Goal: Information Seeking & Learning: Find specific fact

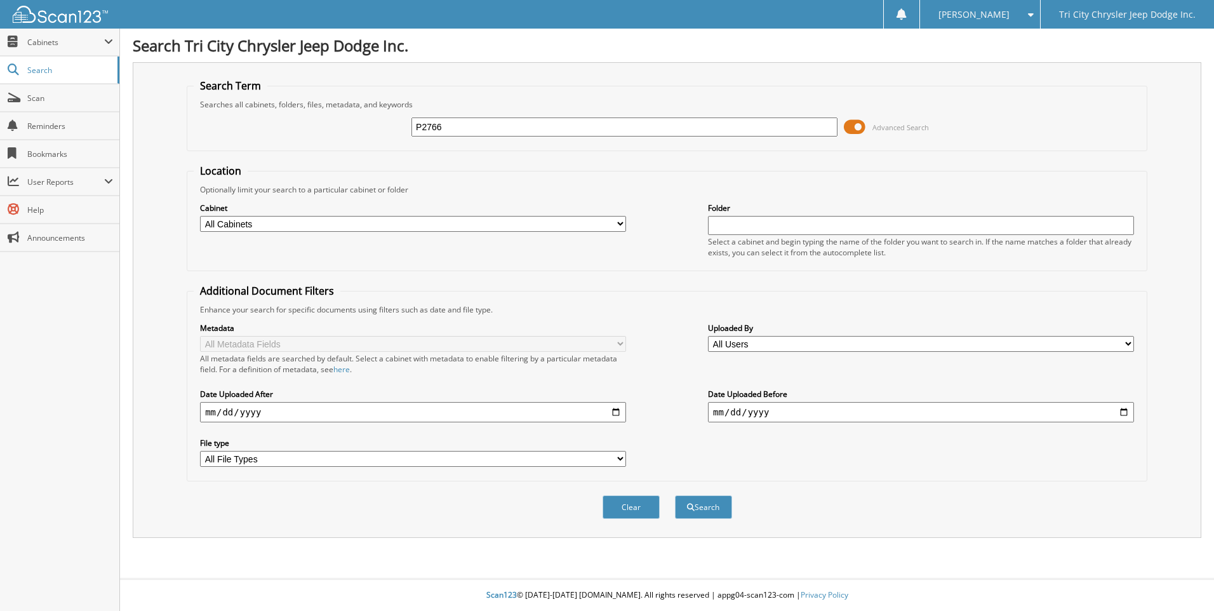
type input "P2766"
click at [675, 495] on button "Search" at bounding box center [703, 506] width 57 height 23
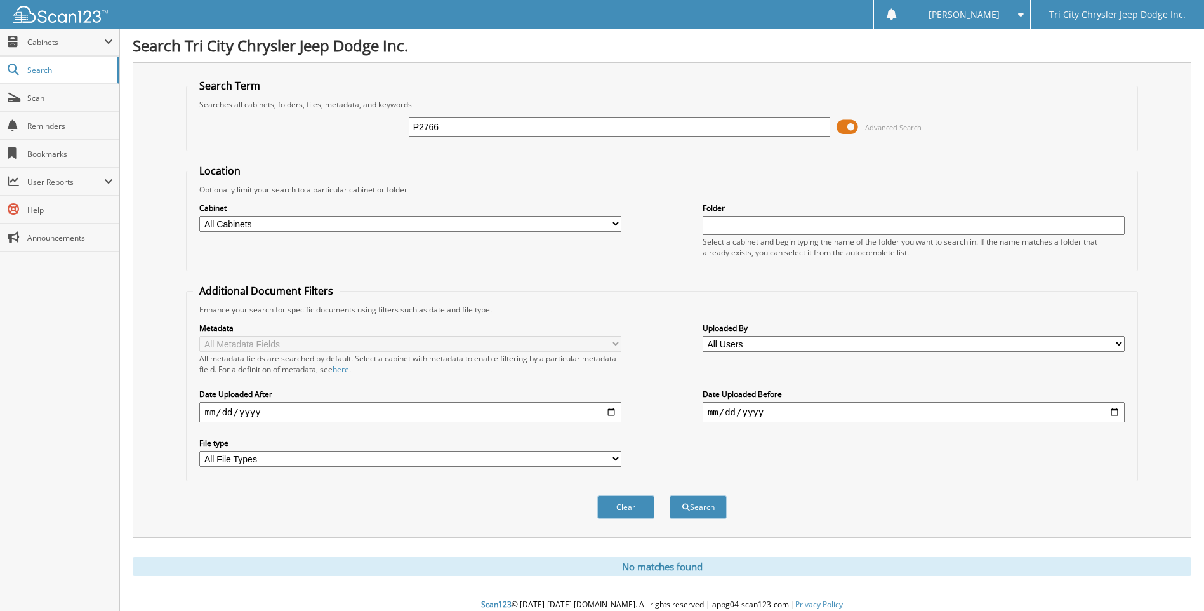
click at [481, 125] on input "P2766" at bounding box center [620, 126] width 422 height 19
type input "257072"
click at [670, 495] on button "Search" at bounding box center [698, 506] width 57 height 23
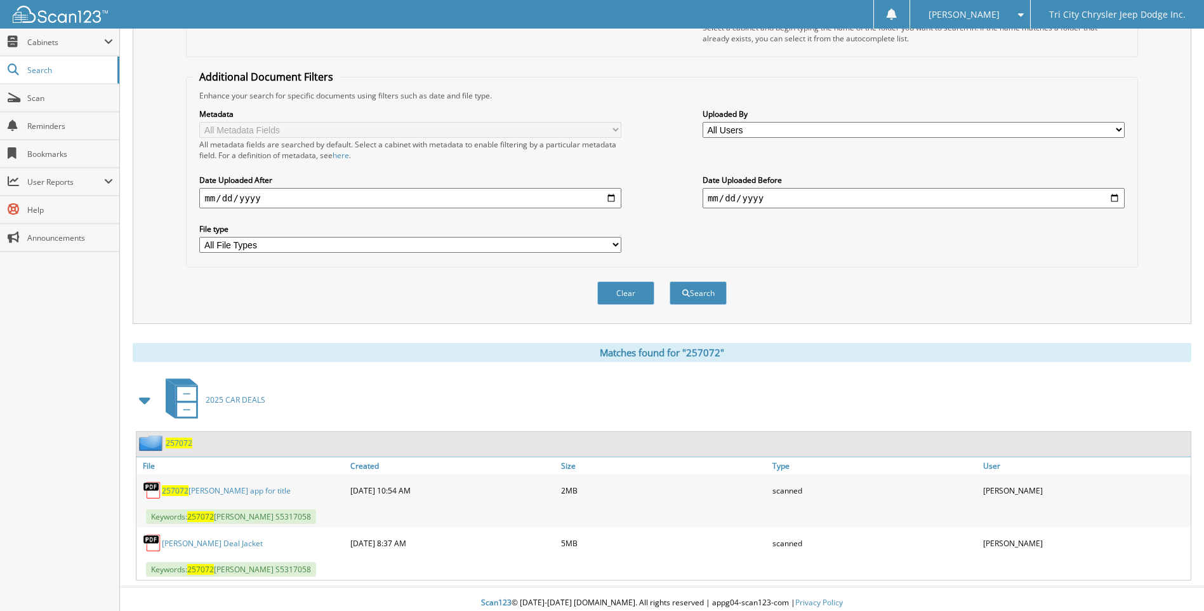
scroll to position [222, 0]
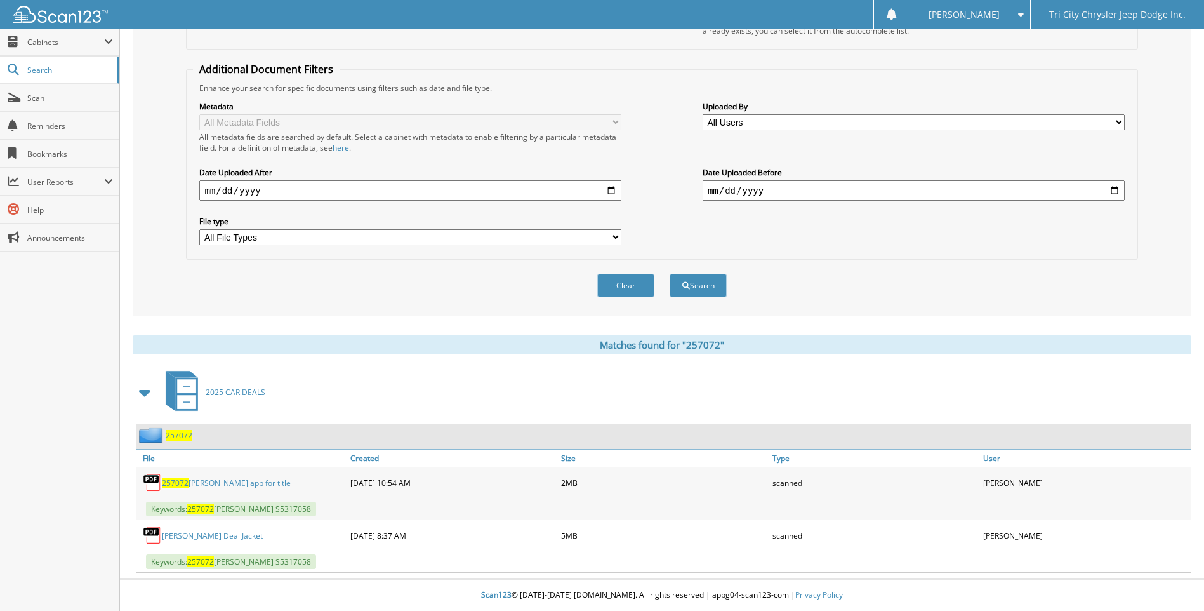
click at [252, 481] on link "257072 MONTGOMERY app for title" at bounding box center [226, 482] width 129 height 11
click at [642, 69] on fieldset "Additional Document Filters Enhance your search for specific documents using fi…" at bounding box center [662, 160] width 952 height 197
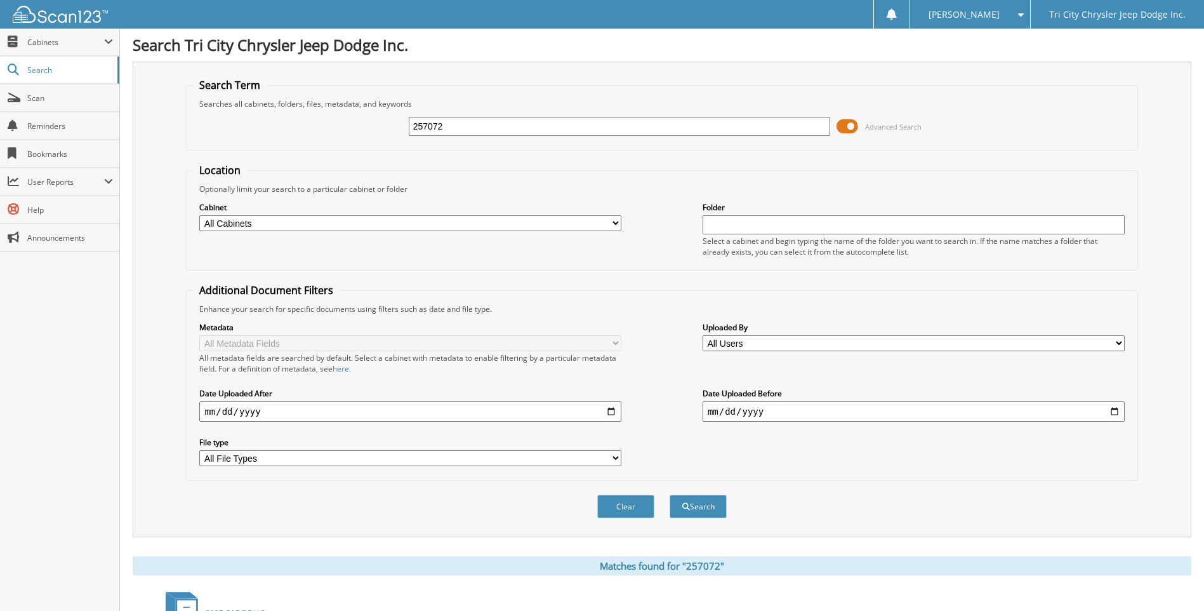
scroll to position [0, 0]
click at [461, 129] on input "257072" at bounding box center [620, 126] width 422 height 19
type input "257080"
click at [670, 495] on button "Search" at bounding box center [698, 506] width 57 height 23
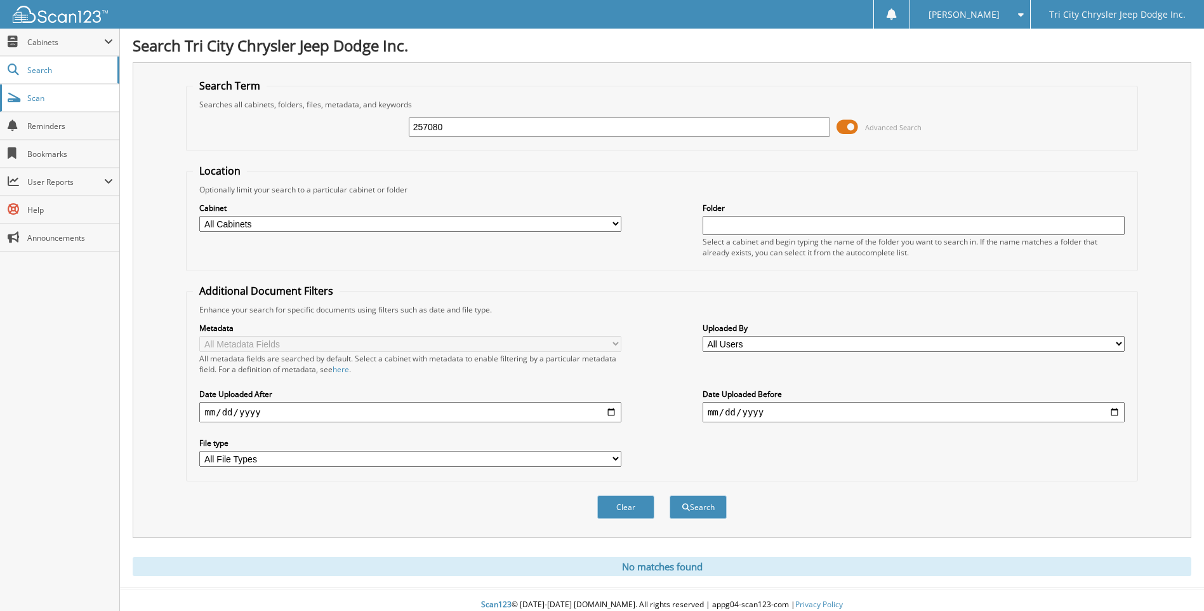
click at [57, 96] on span "Scan" at bounding box center [70, 98] width 86 height 11
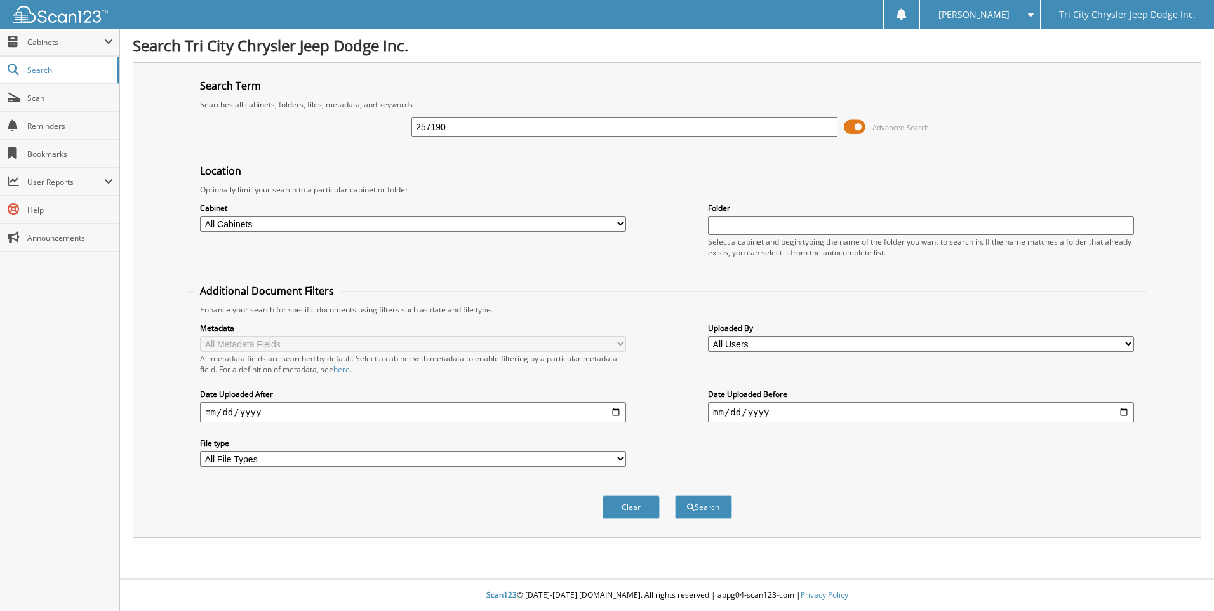
type input "257190"
click at [675, 495] on button "Search" at bounding box center [703, 506] width 57 height 23
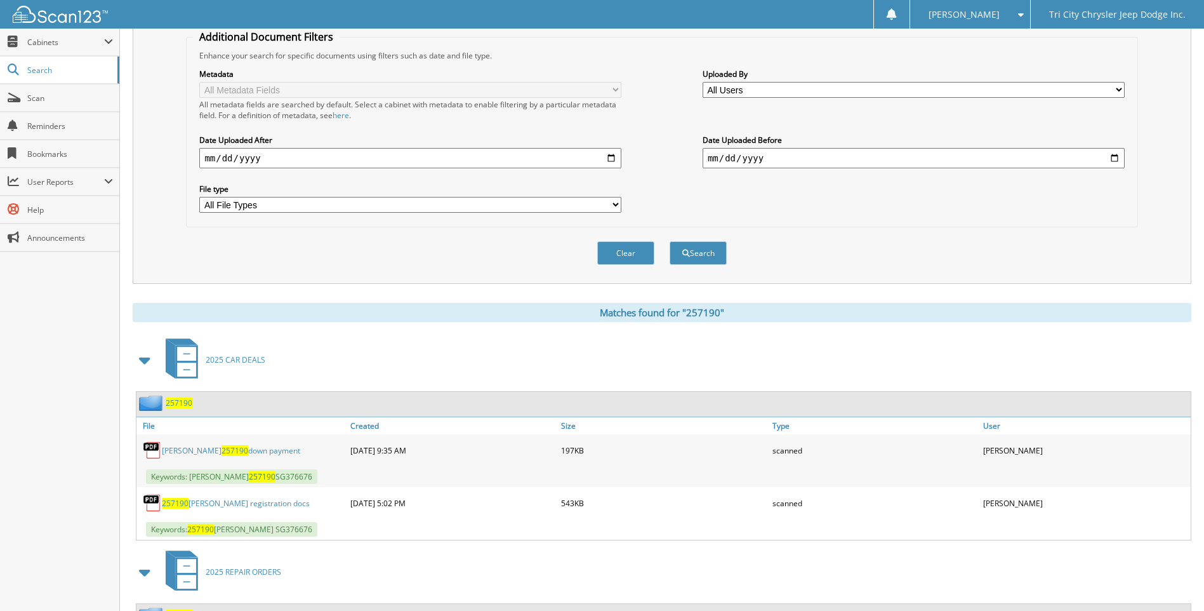
scroll to position [311, 0]
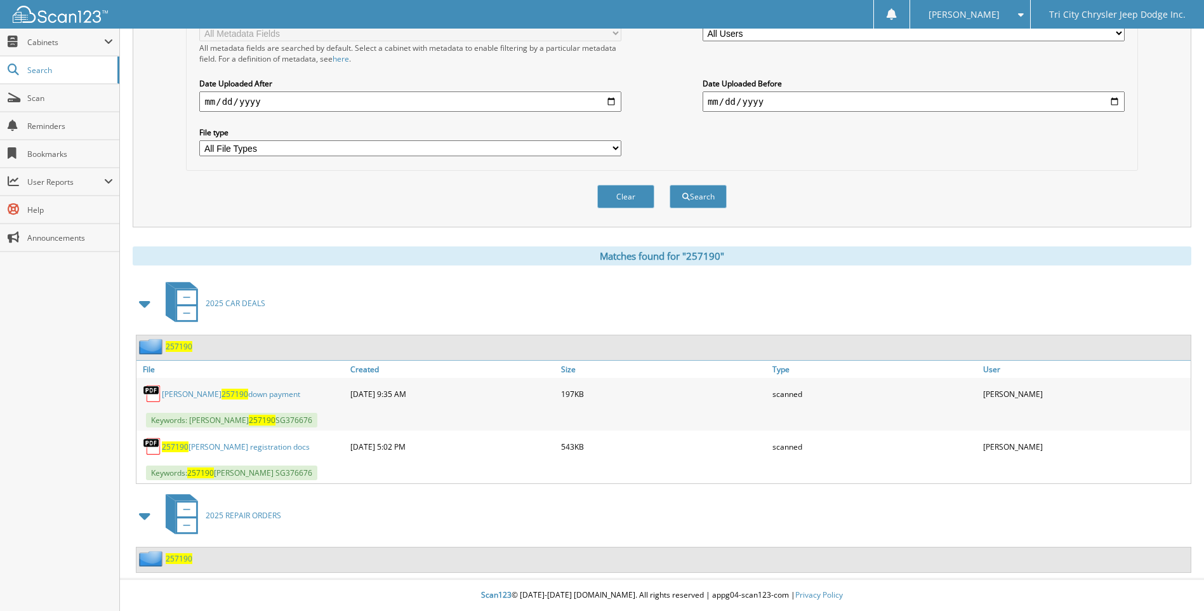
click at [255, 445] on link "257190 HOUCHINS registration docs" at bounding box center [236, 446] width 148 height 11
click at [78, 96] on span "Scan" at bounding box center [70, 98] width 86 height 11
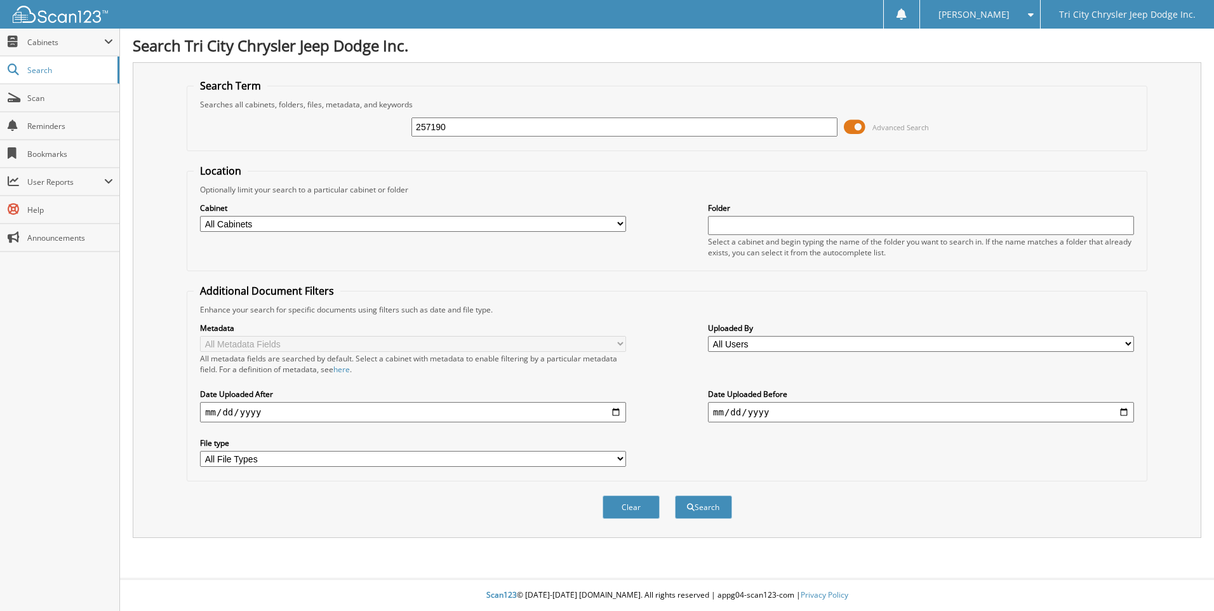
type input "257190"
click at [675, 495] on button "Search" at bounding box center [703, 506] width 57 height 23
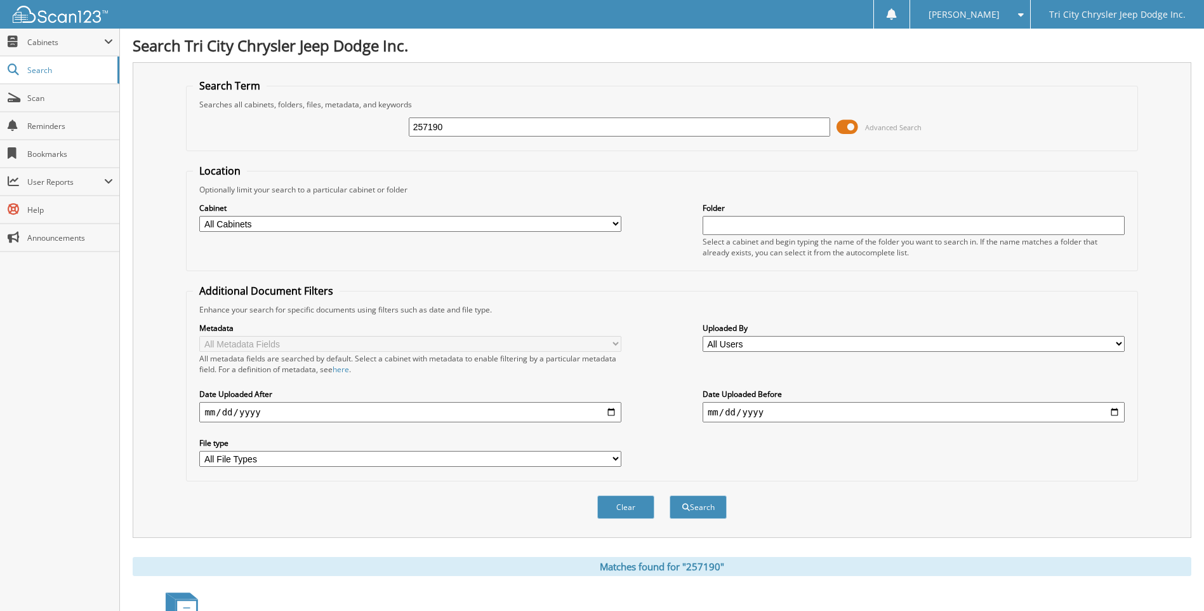
scroll to position [311, 0]
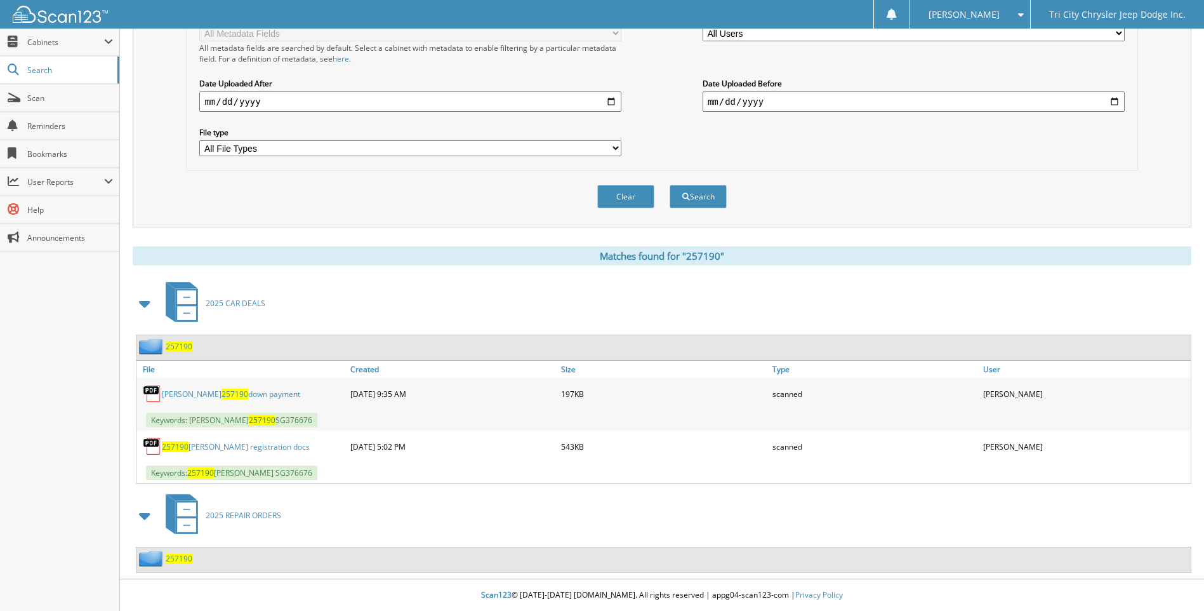
click at [253, 447] on link "257190 HOUCHINS registration docs" at bounding box center [236, 446] width 148 height 11
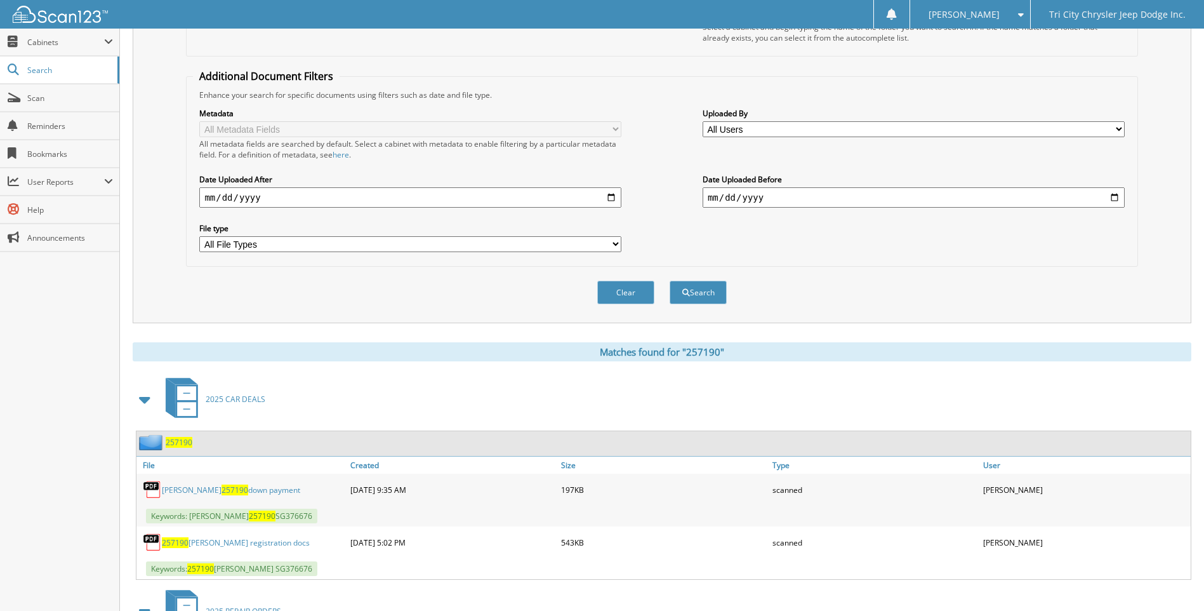
scroll to position [57, 0]
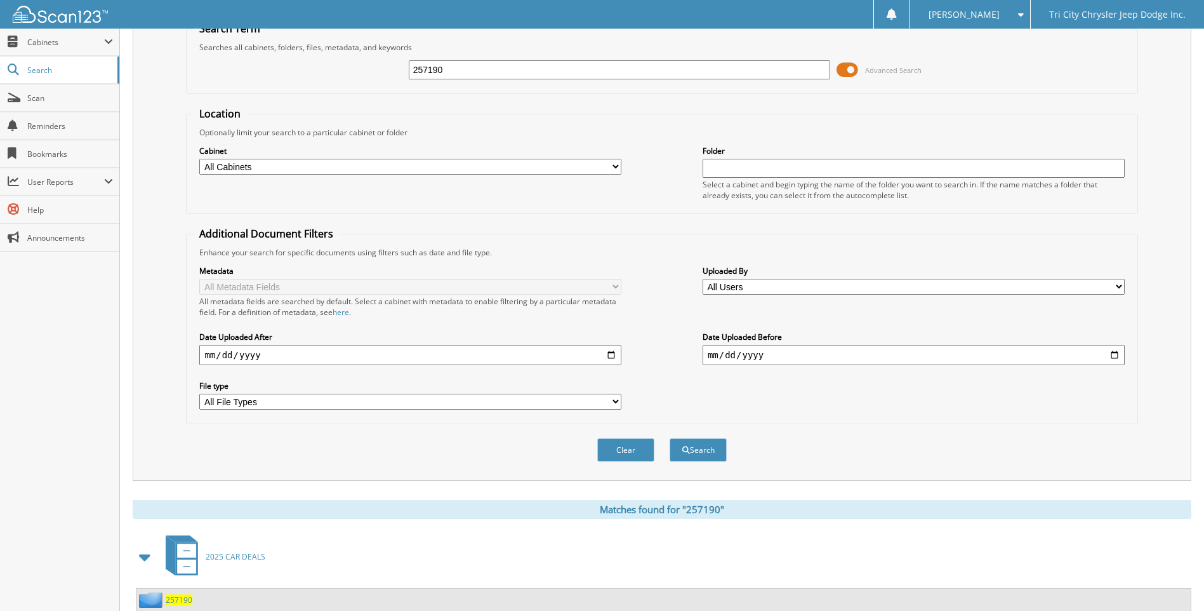
click at [467, 74] on input "257190" at bounding box center [620, 69] width 422 height 19
type input "257226"
click at [670, 438] on button "Search" at bounding box center [698, 449] width 57 height 23
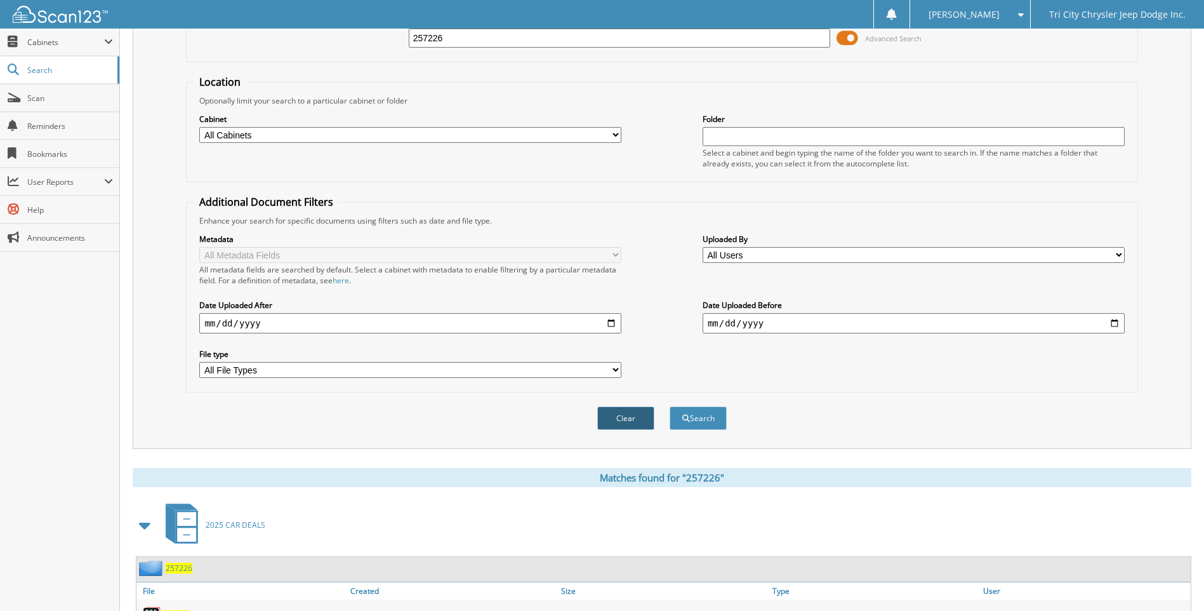
scroll to position [169, 0]
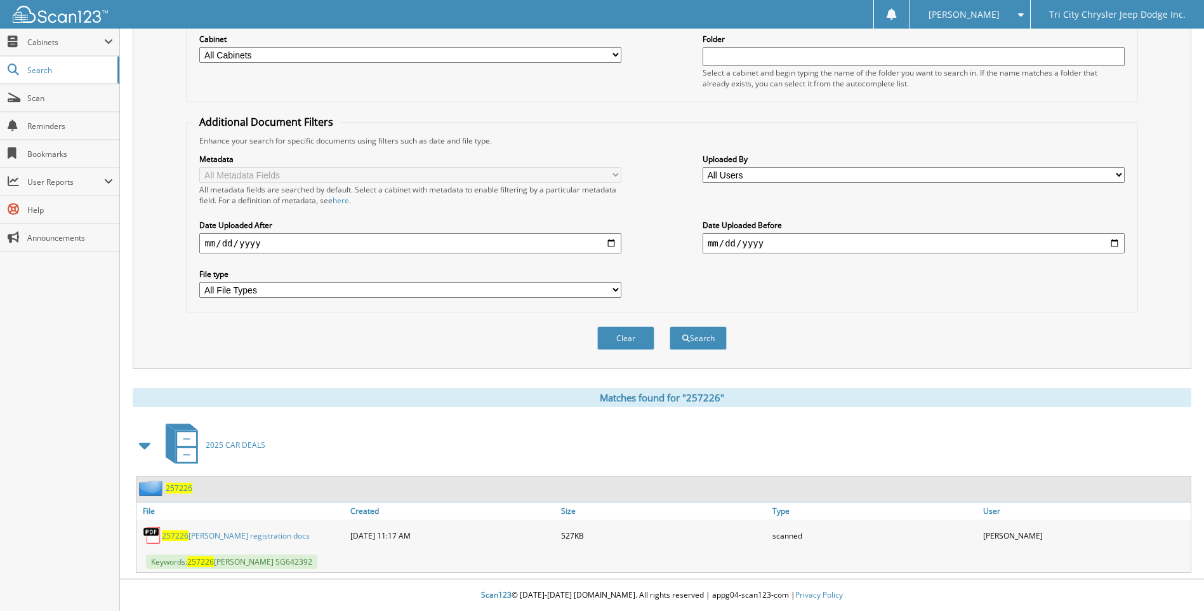
click at [230, 537] on link "257226 [PERSON_NAME] registration docs" at bounding box center [236, 535] width 148 height 11
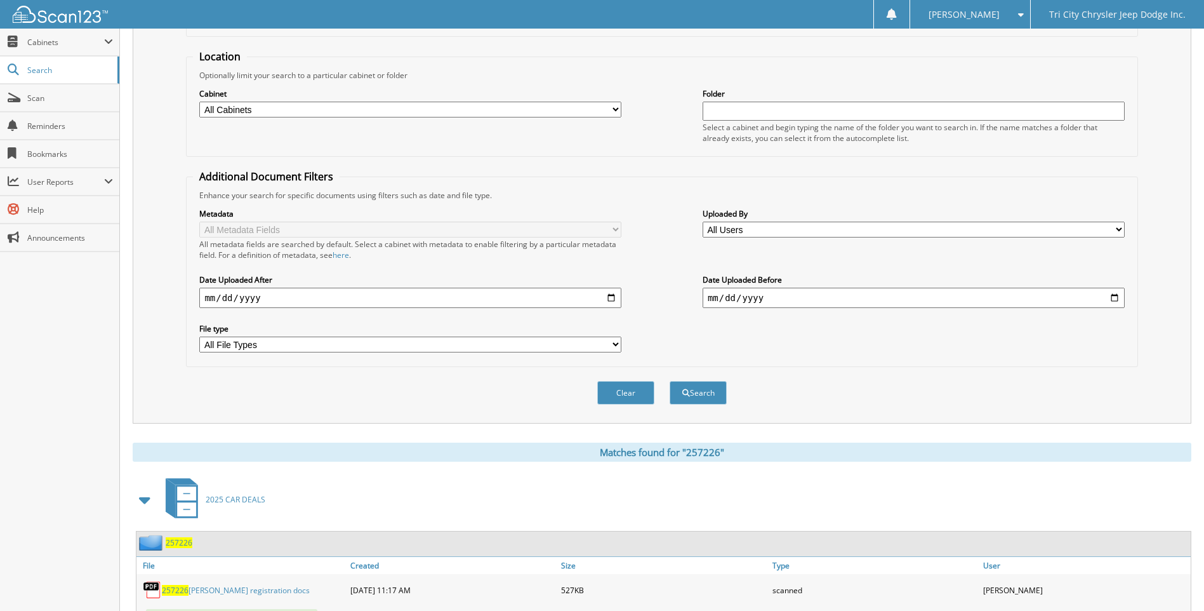
scroll to position [0, 0]
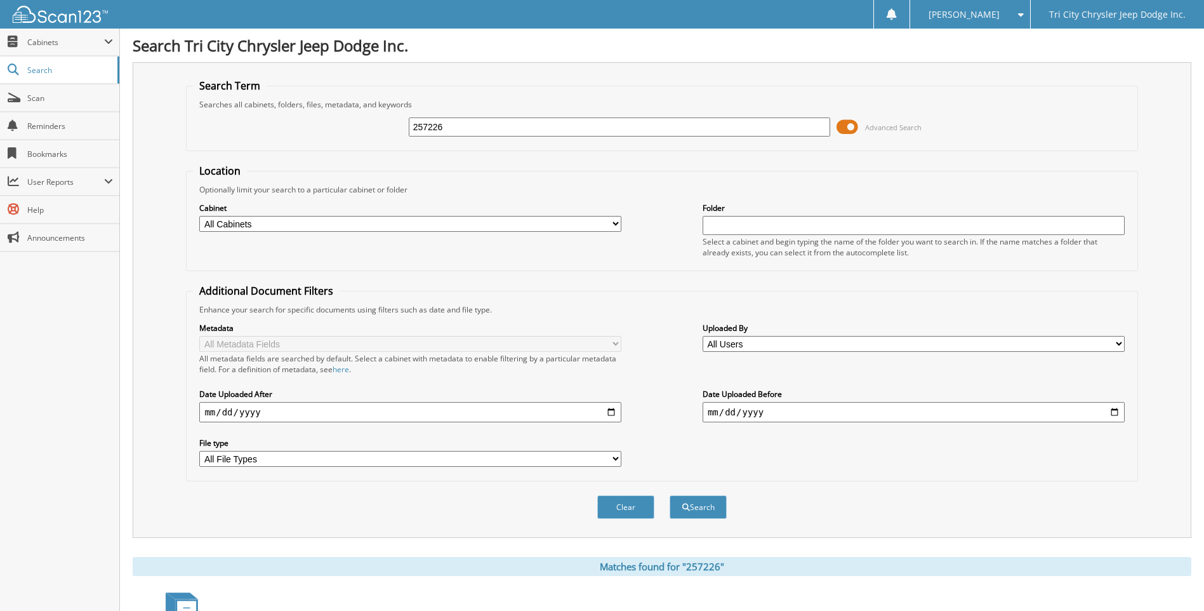
click at [487, 135] on input "257226" at bounding box center [620, 126] width 422 height 19
type input "257230"
click at [670, 495] on button "Search" at bounding box center [698, 506] width 57 height 23
click at [444, 130] on input "257230" at bounding box center [620, 126] width 422 height 19
type input "257231"
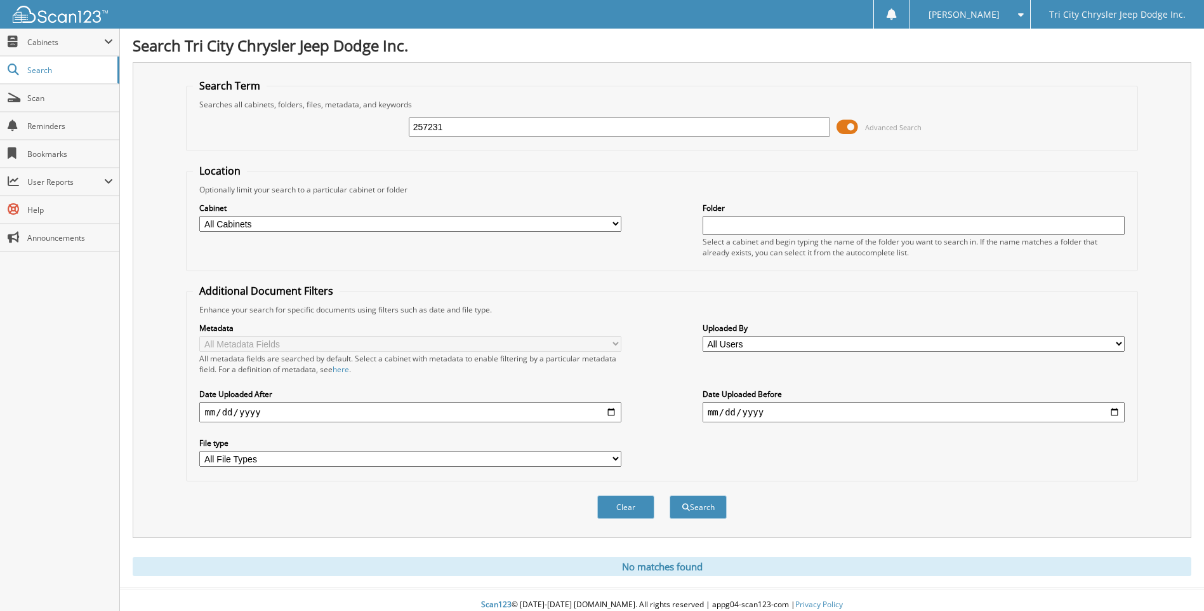
click at [670, 495] on button "Search" at bounding box center [698, 506] width 57 height 23
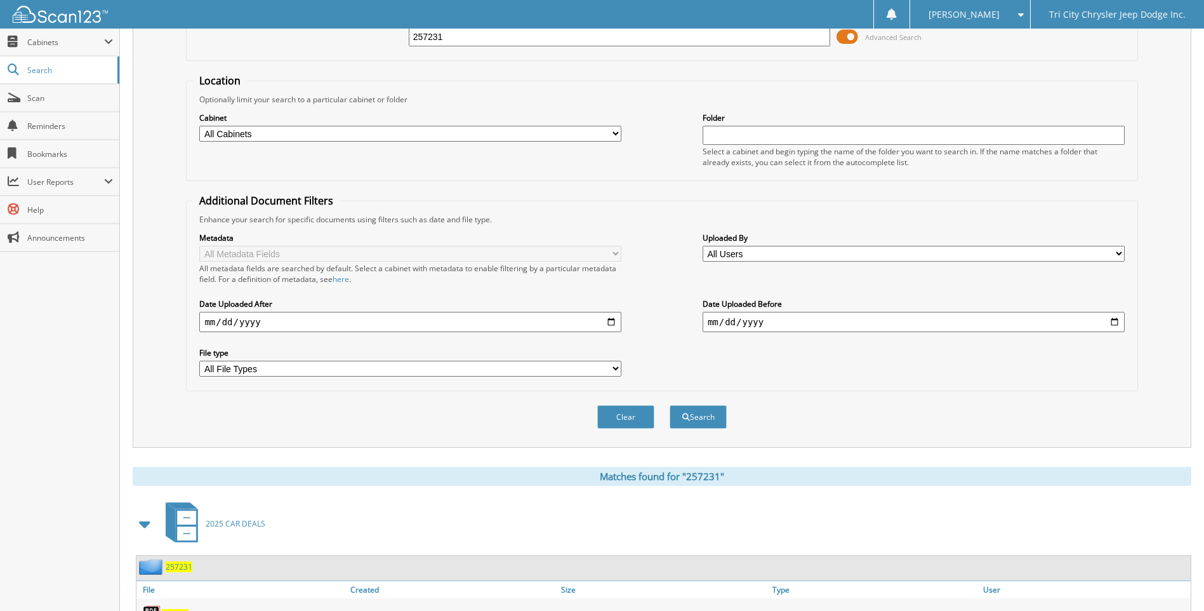
scroll to position [169, 0]
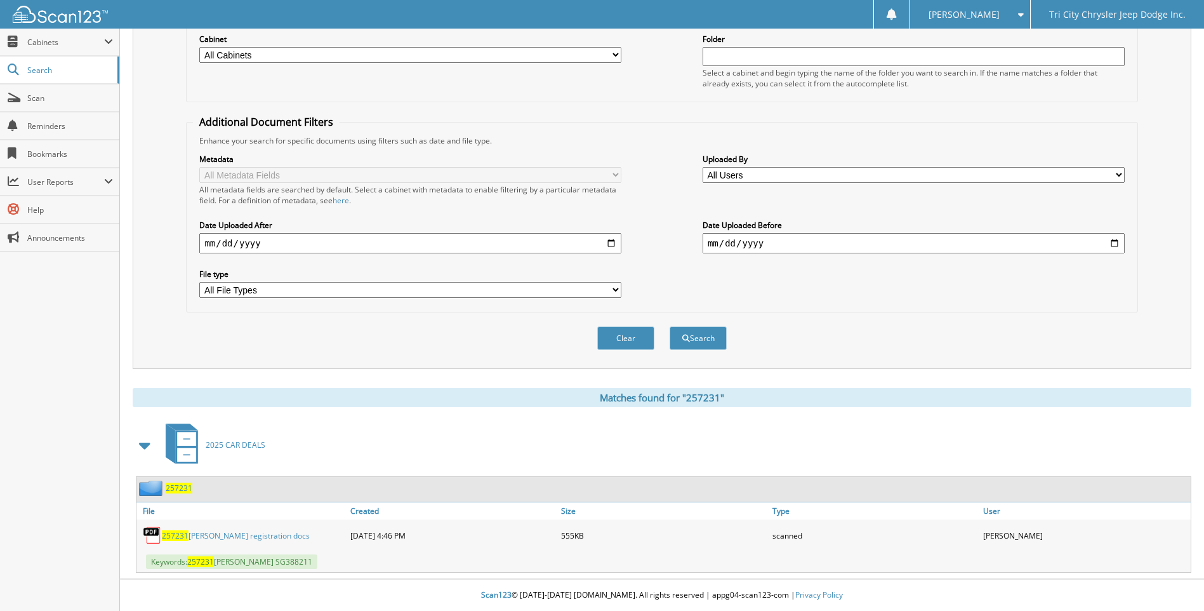
click at [261, 534] on link "257231 SACRINTY registration docs" at bounding box center [236, 535] width 148 height 11
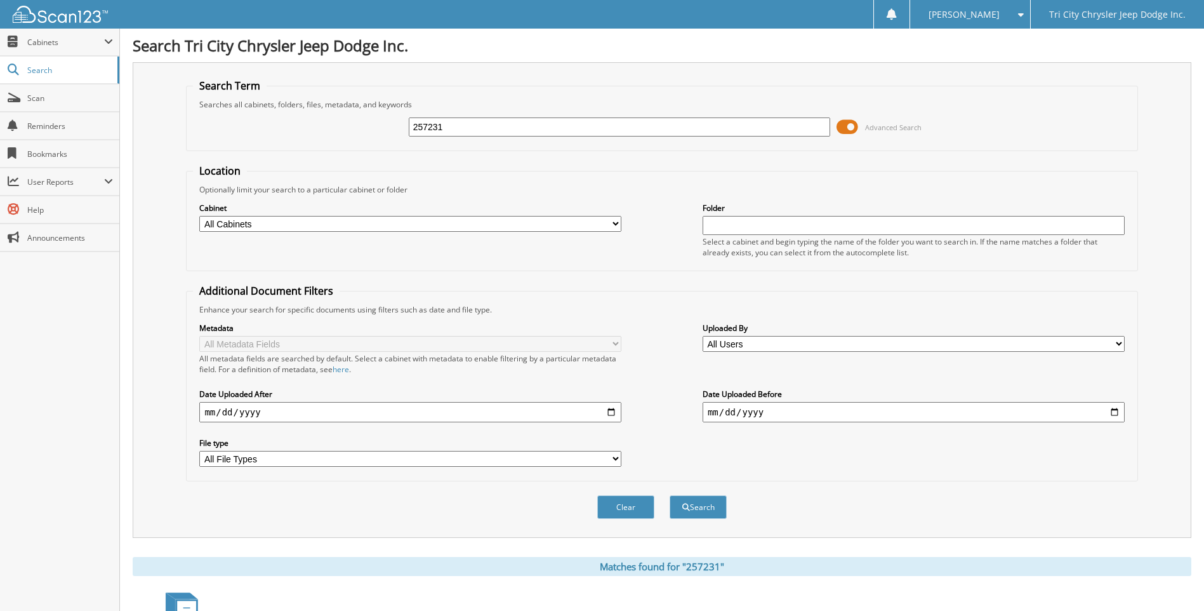
click at [456, 129] on input "257231" at bounding box center [620, 126] width 422 height 19
type input "245363u"
click at [670, 495] on button "Search" at bounding box center [698, 506] width 57 height 23
click at [529, 124] on input "245363u" at bounding box center [620, 126] width 422 height 19
click at [56, 95] on span "Scan" at bounding box center [70, 98] width 86 height 11
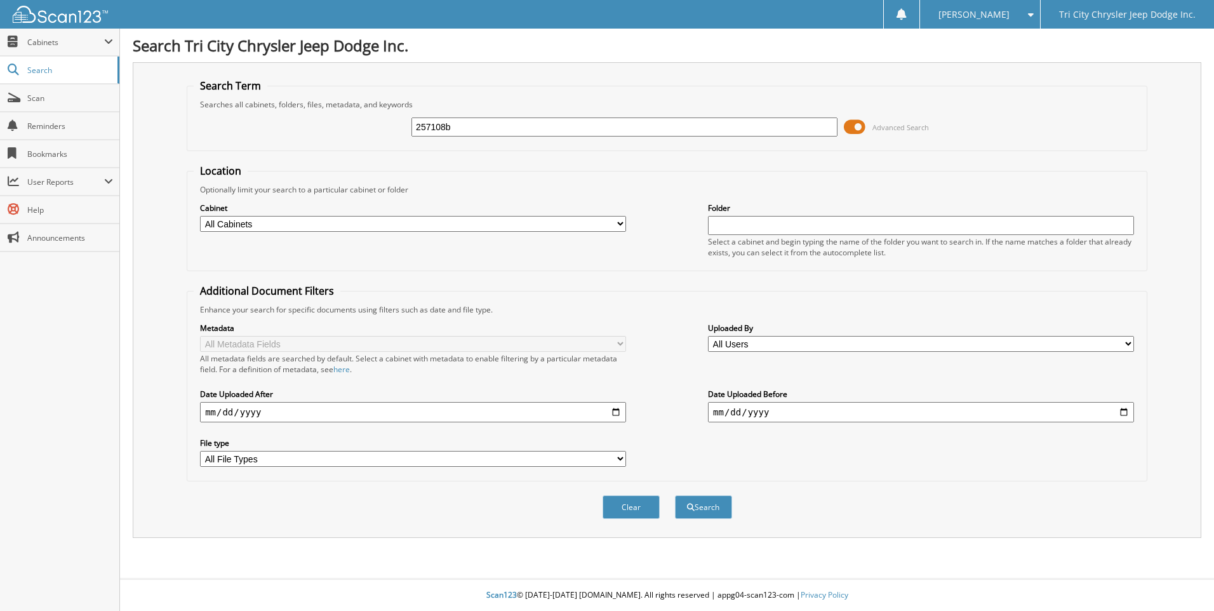
type input "257108b"
click at [675, 495] on button "Search" at bounding box center [703, 506] width 57 height 23
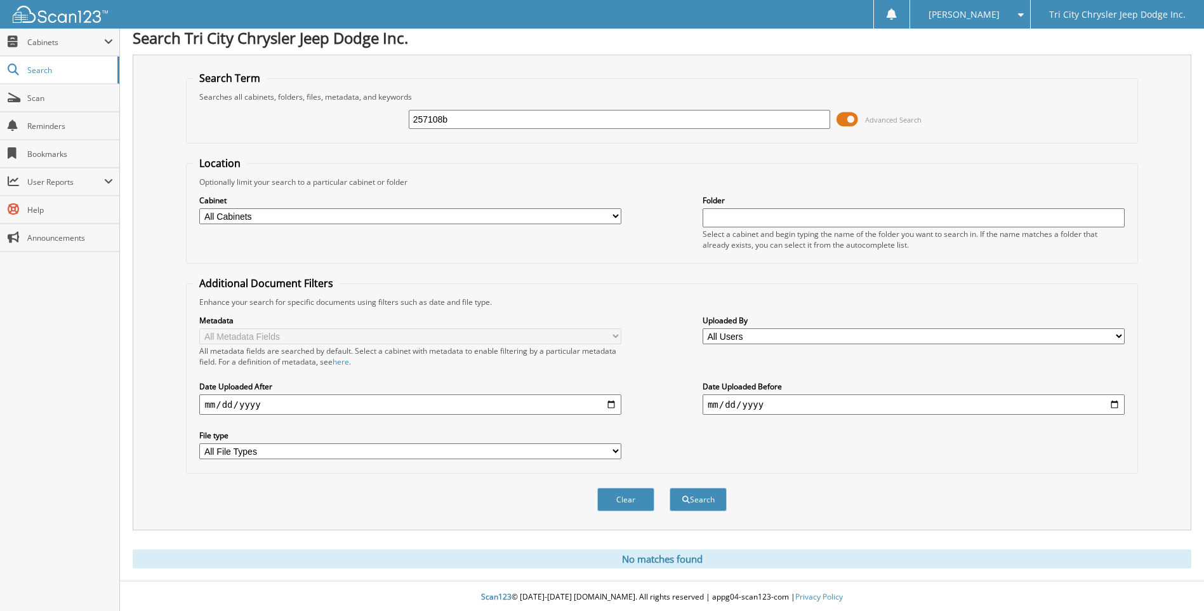
scroll to position [10, 0]
